Goal: Register for event/course

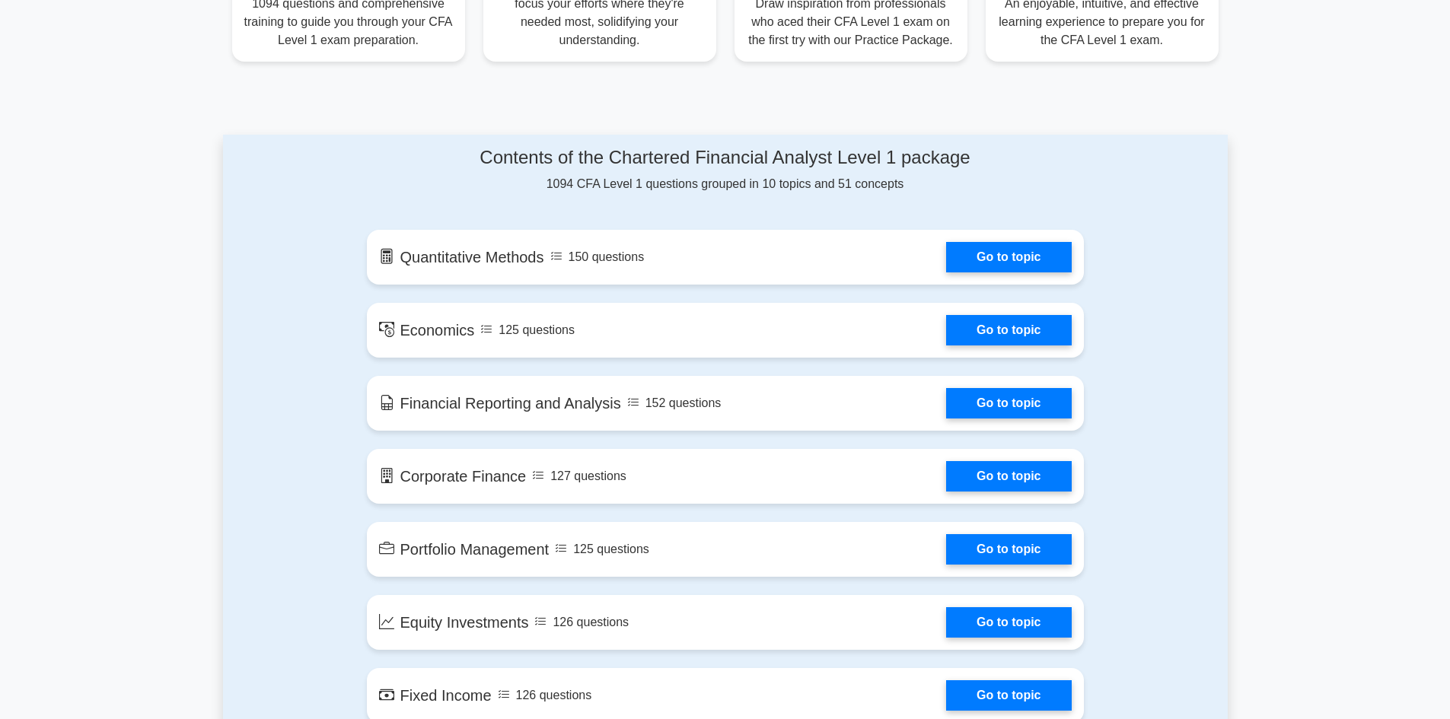
scroll to position [668, 0]
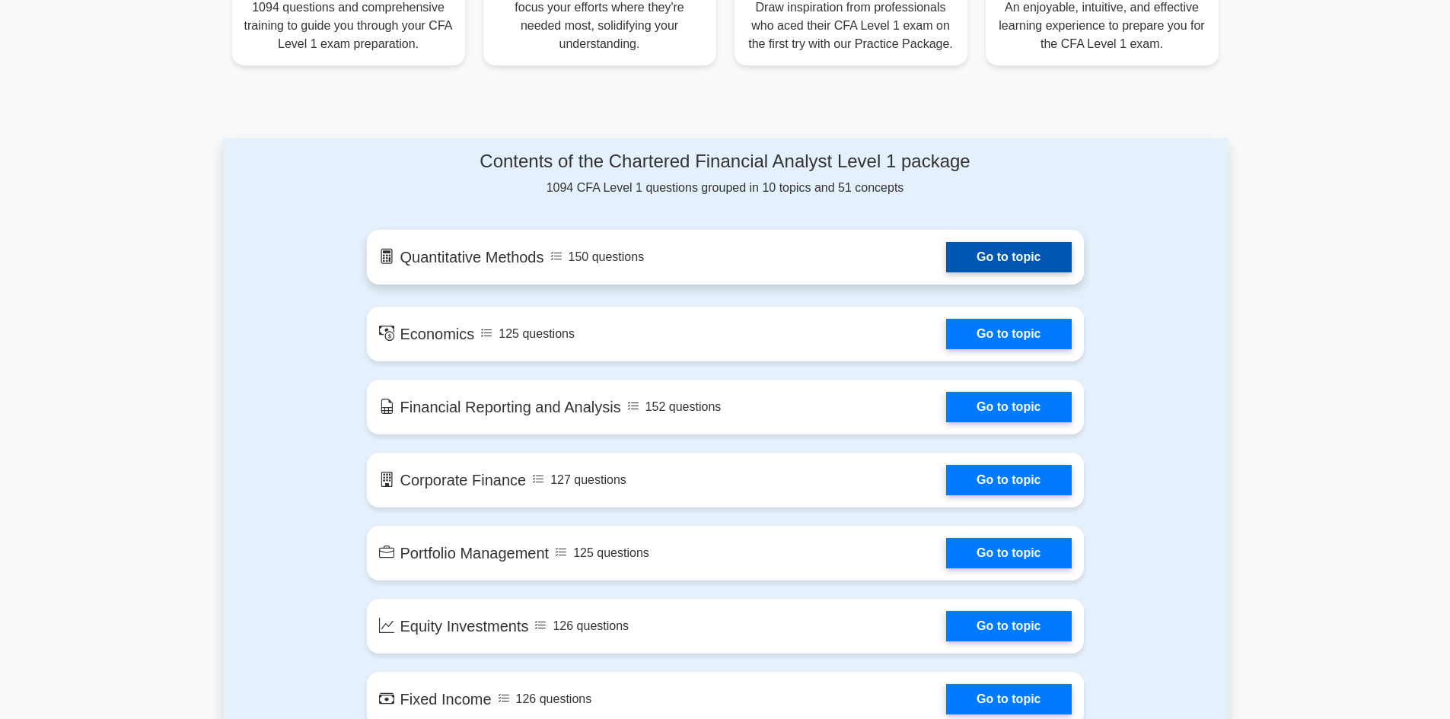
click at [946, 254] on link "Go to topic" at bounding box center [1008, 257] width 125 height 30
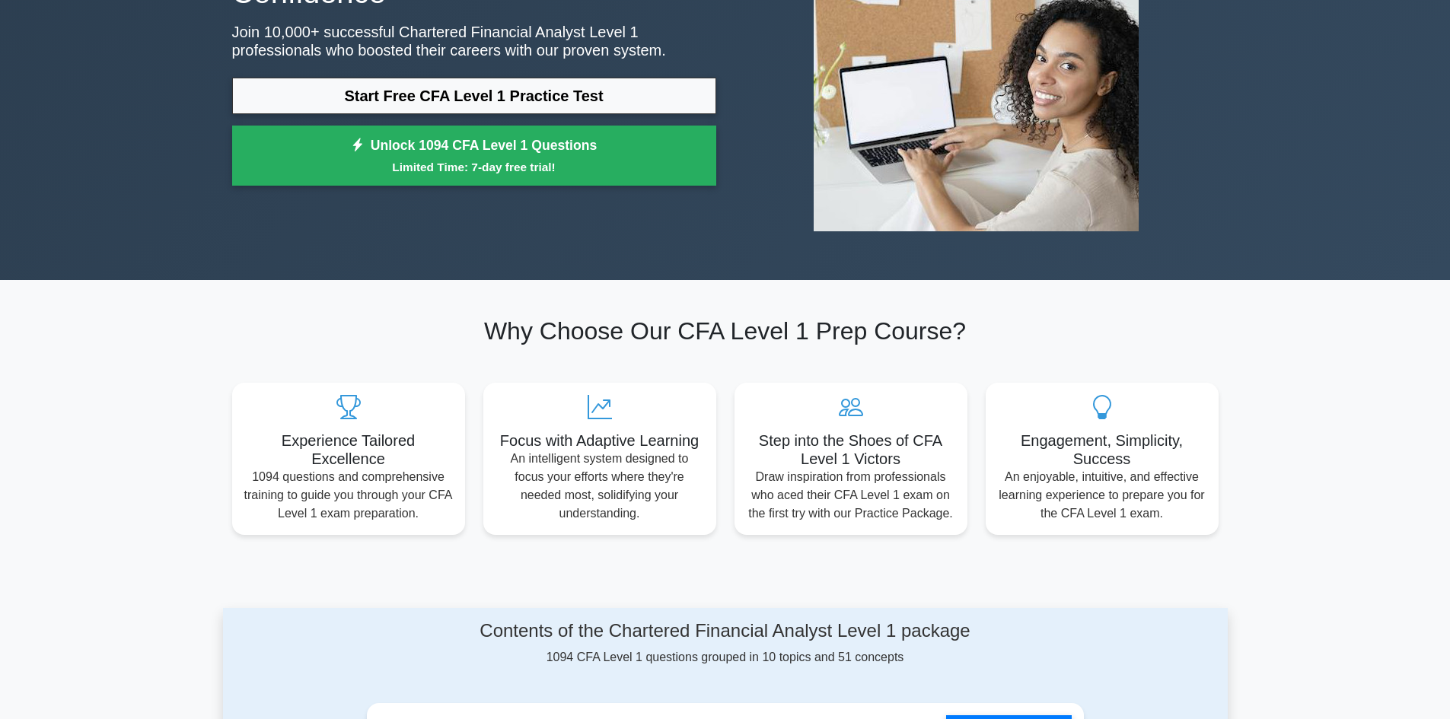
scroll to position [0, 0]
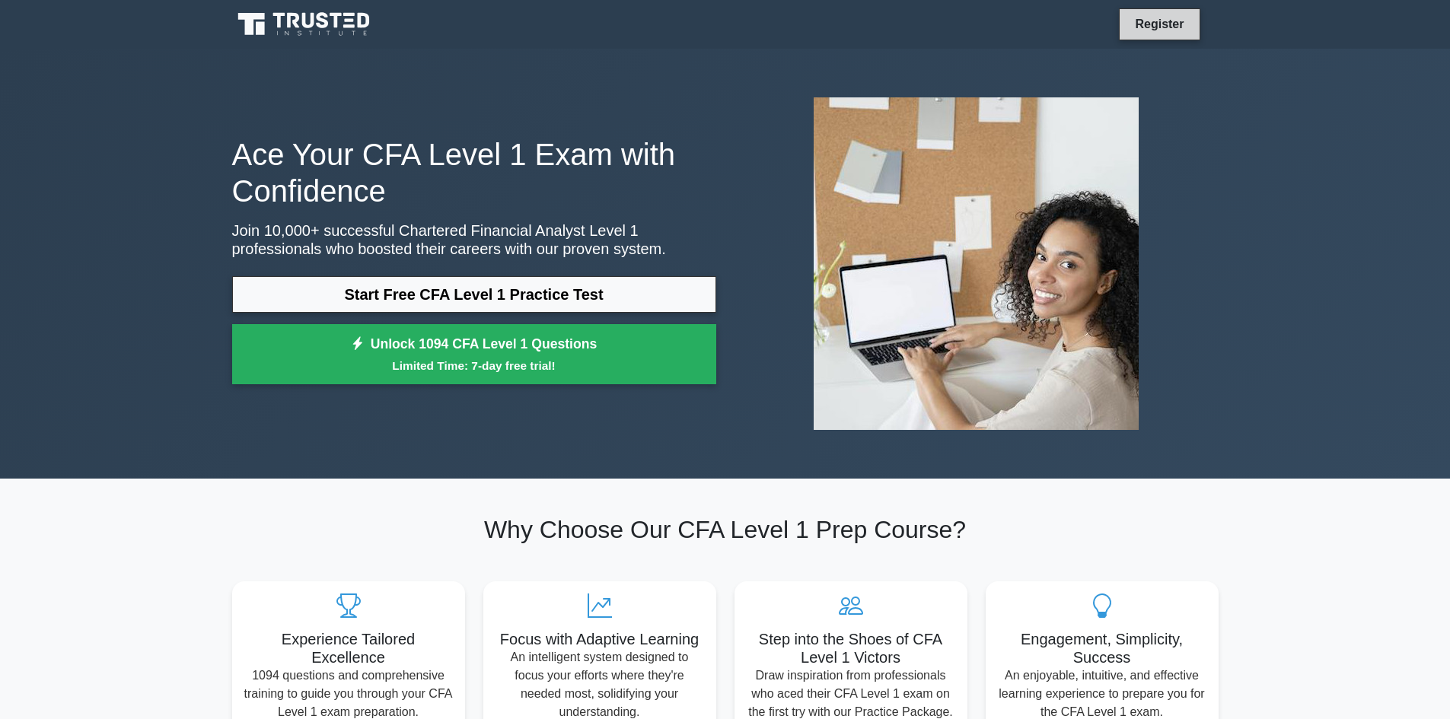
click at [1181, 21] on link "Register" at bounding box center [1159, 23] width 67 height 19
